Goal: Transaction & Acquisition: Purchase product/service

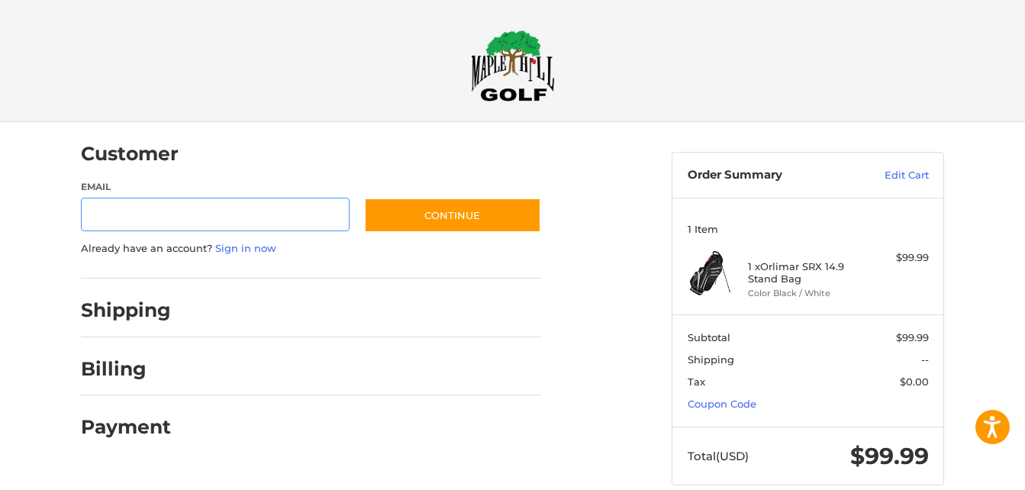
scroll to position [24, 0]
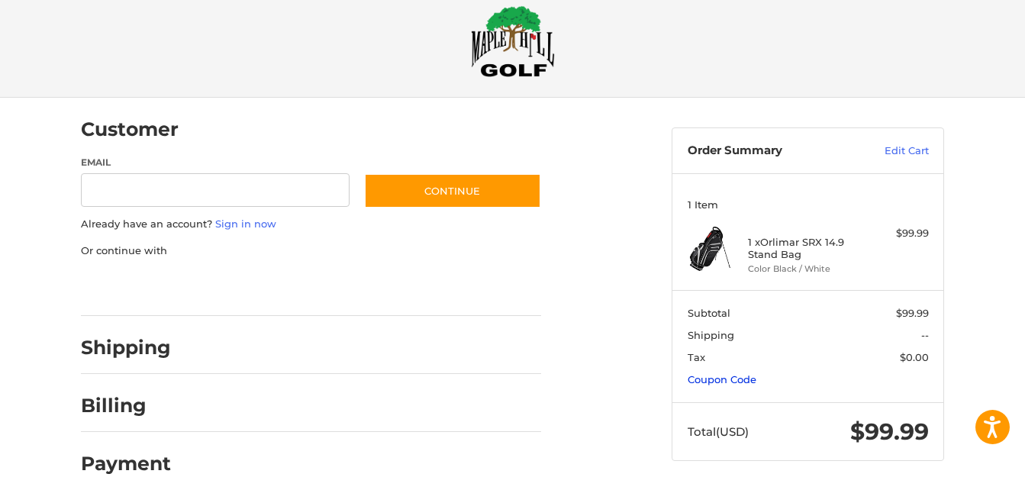
click at [736, 382] on link "Coupon Code" at bounding box center [721, 379] width 69 height 12
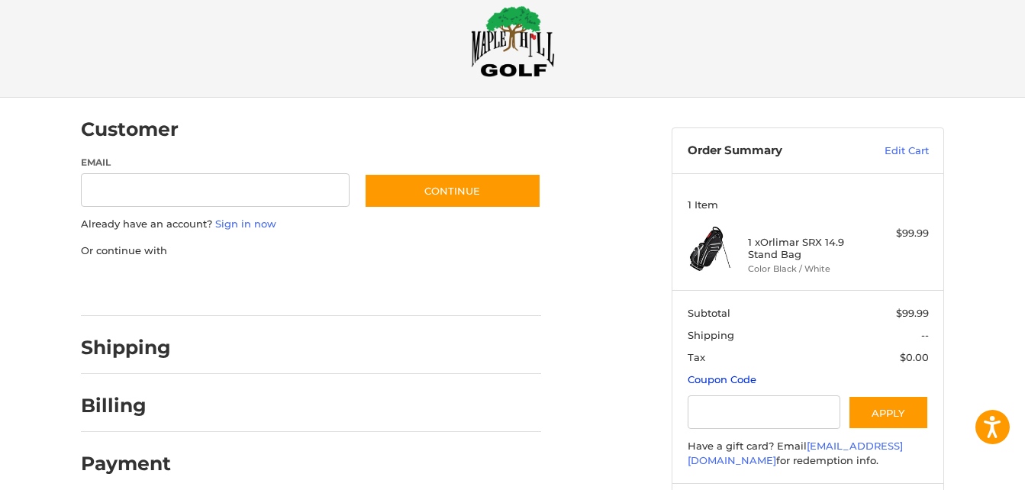
scroll to position [61, 0]
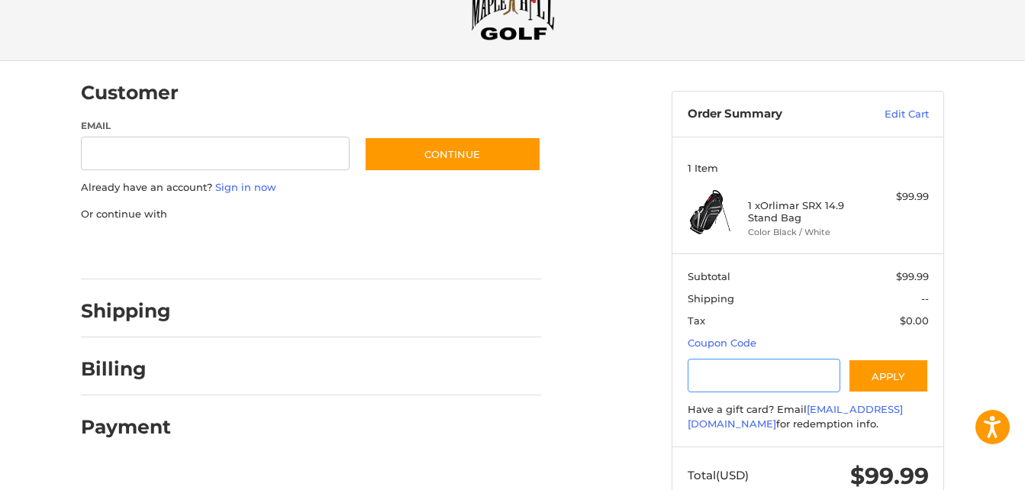
click at [709, 374] on input "Gift Certificate or Coupon Code" at bounding box center [763, 376] width 153 height 34
type input "*******"
click at [880, 381] on button "Apply" at bounding box center [888, 376] width 81 height 34
